Goal: Information Seeking & Learning: Learn about a topic

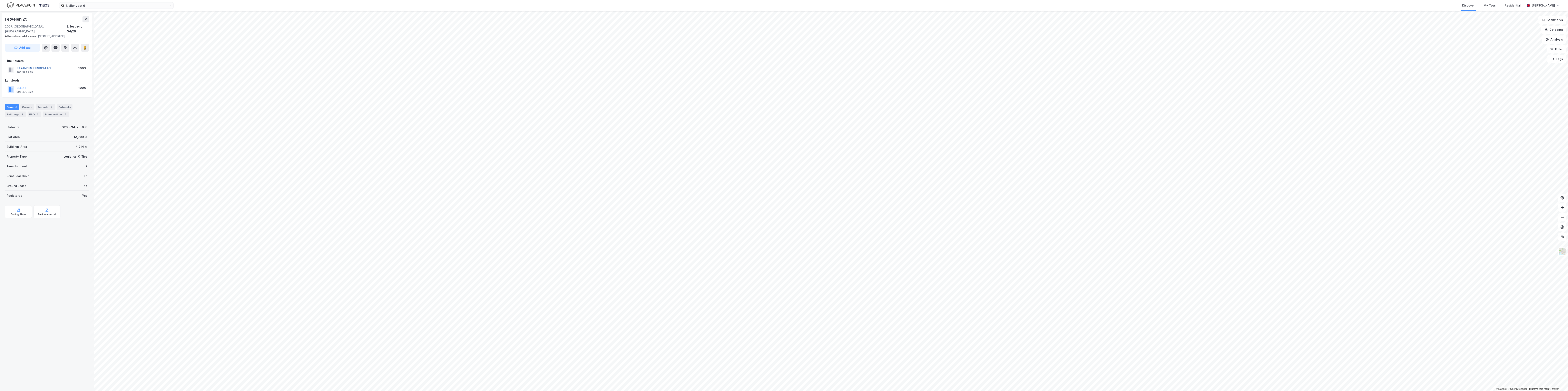
click at [0, 0] on button "STRANDEN EIENDOM AS" at bounding box center [0, 0] width 0 height 0
click at [85, 50] on icon at bounding box center [85, 47] width 4 height 4
